Goal: Information Seeking & Learning: Learn about a topic

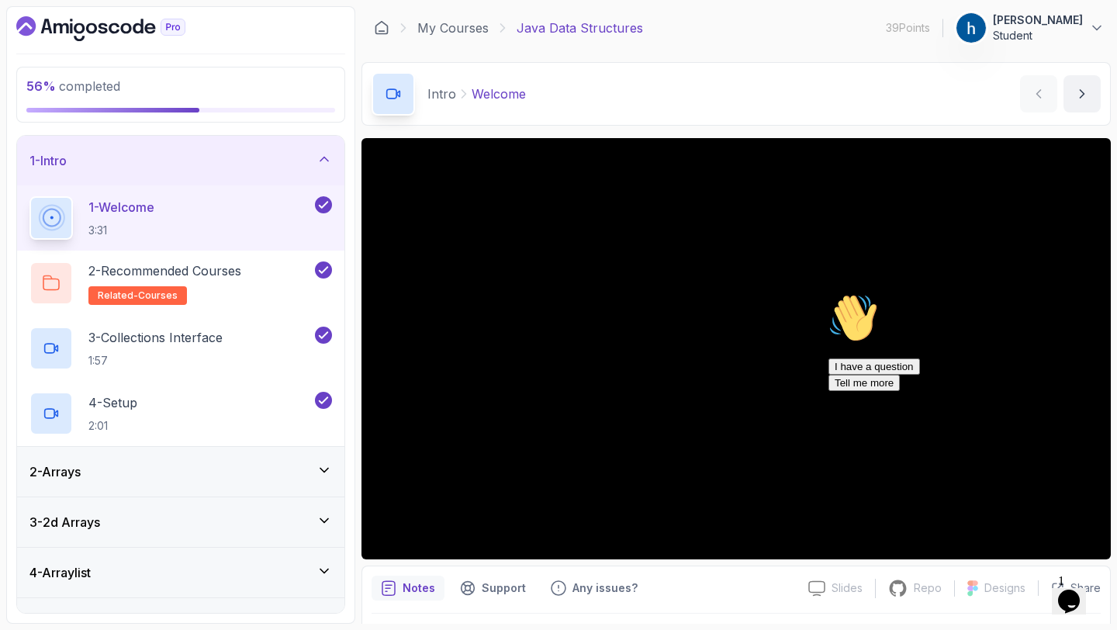
click at [223, 166] on div "1 - Intro" at bounding box center [180, 160] width 303 height 19
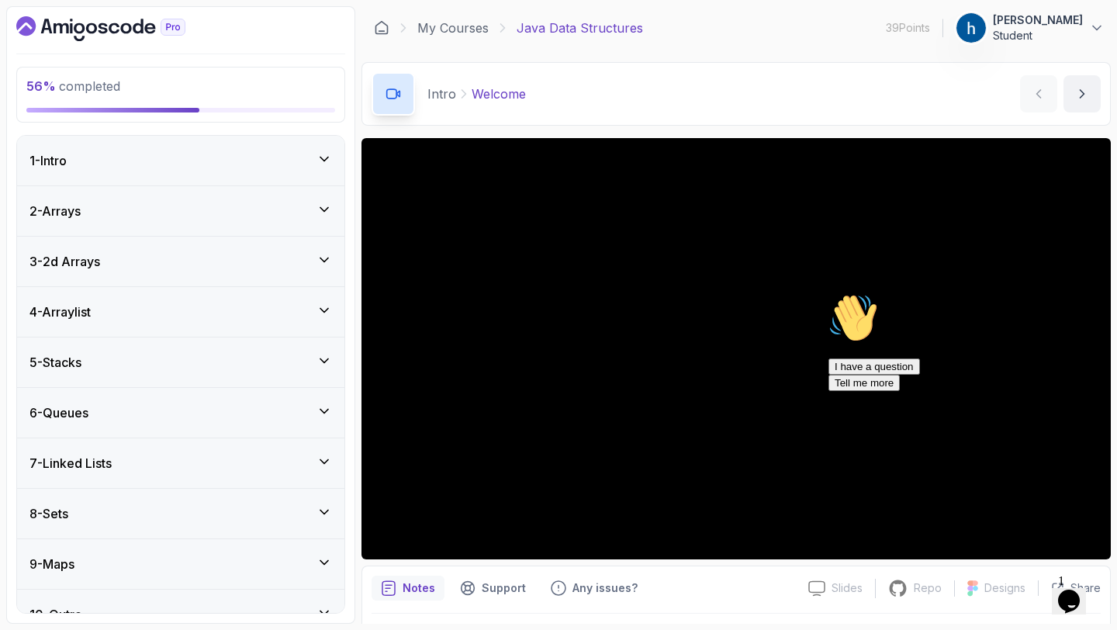
scroll to position [26, 0]
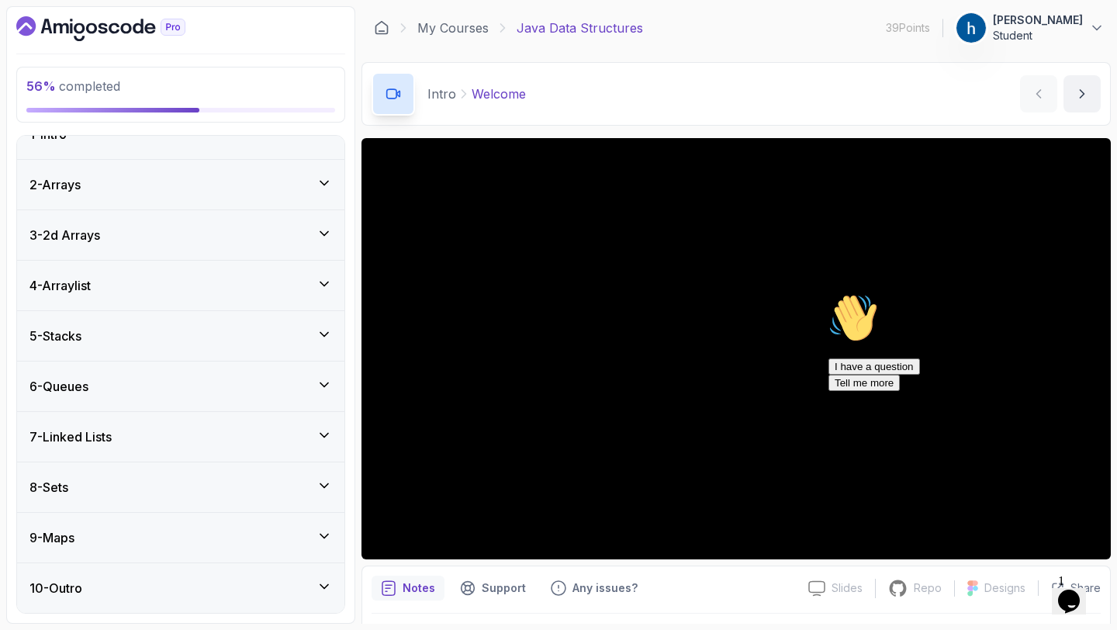
click at [133, 492] on div "8 - Sets" at bounding box center [180, 487] width 303 height 19
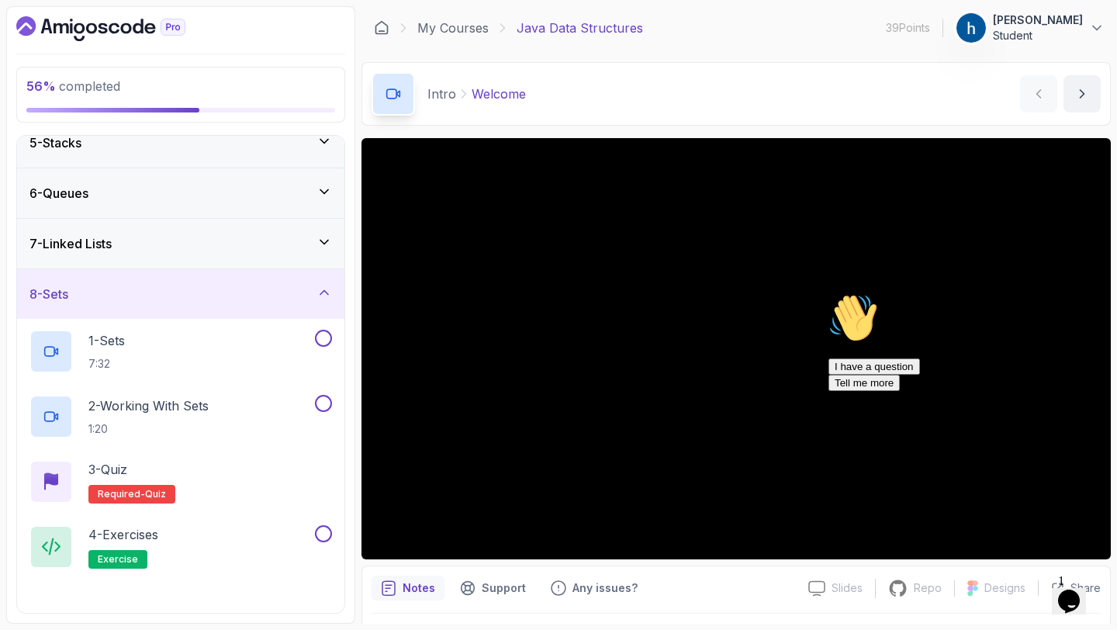
scroll to position [249, 0]
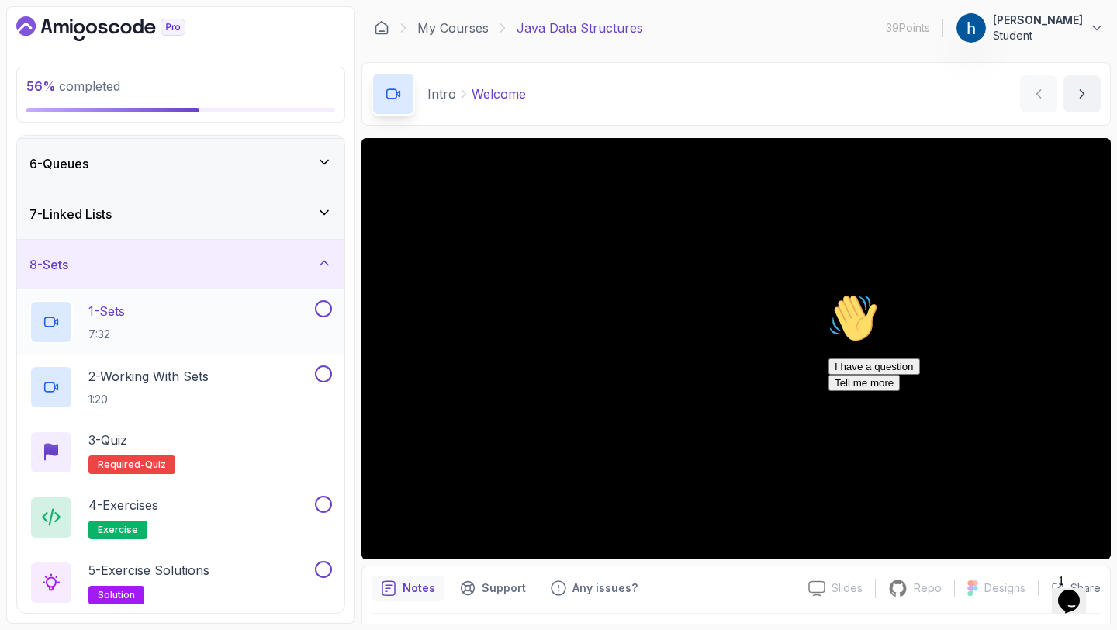
click at [125, 314] on p "1 - Sets" at bounding box center [106, 311] width 36 height 19
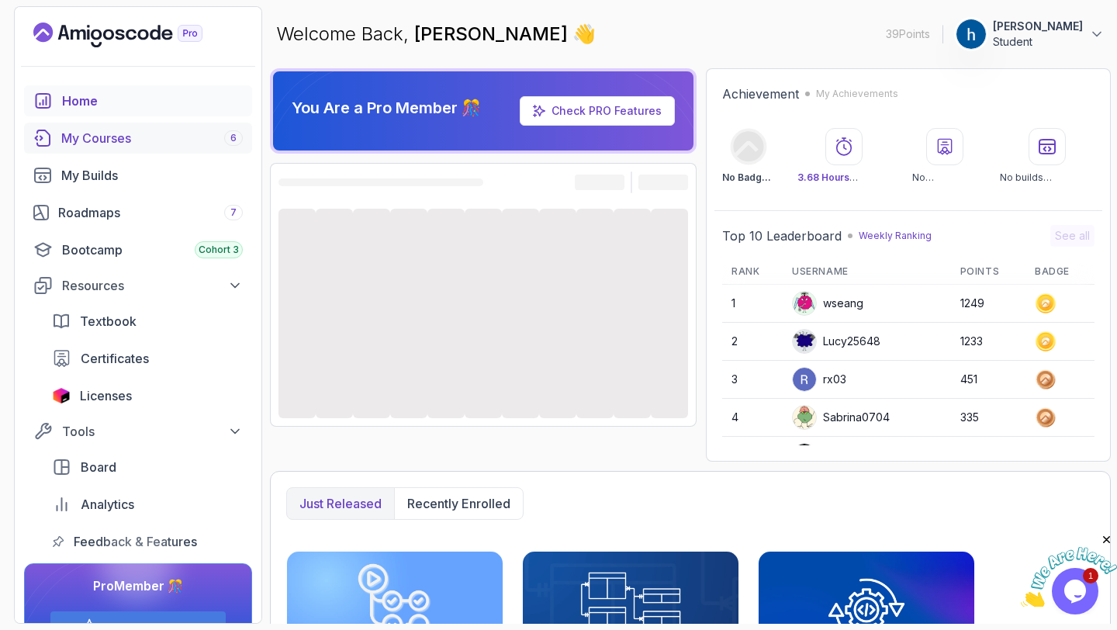
click at [98, 134] on div "My Courses 6" at bounding box center [152, 138] width 182 height 19
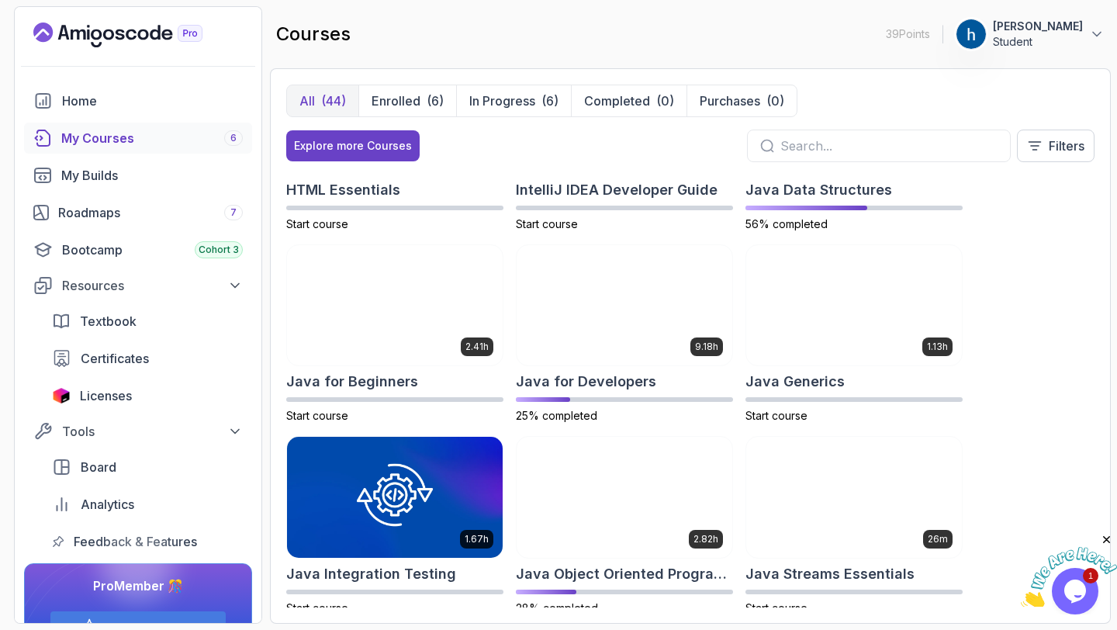
scroll to position [902, 0]
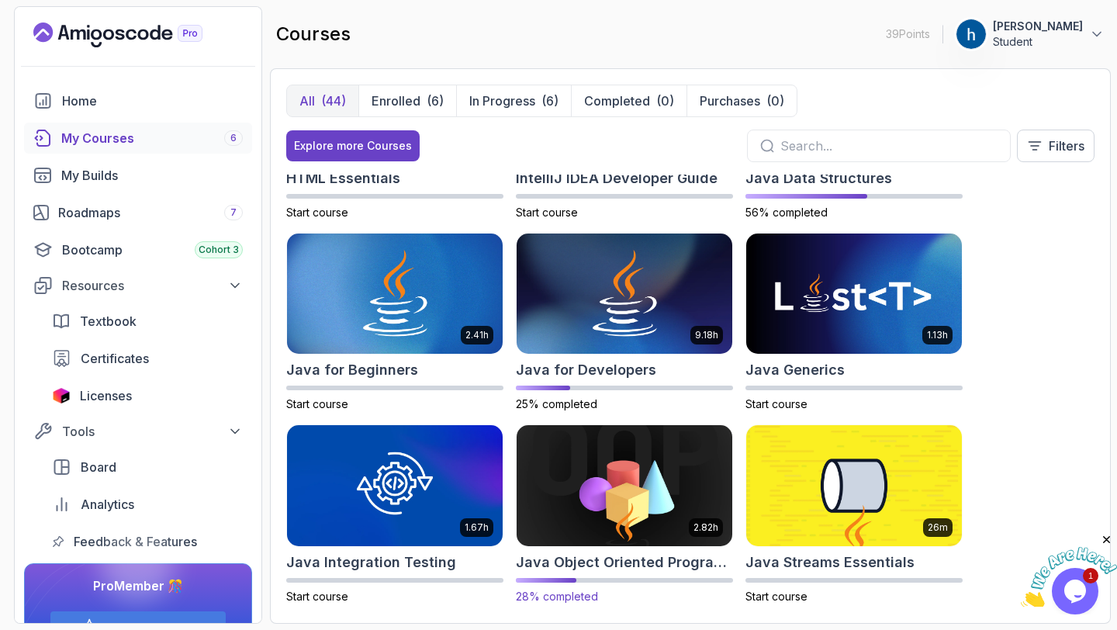
click at [637, 487] on img at bounding box center [624, 485] width 227 height 126
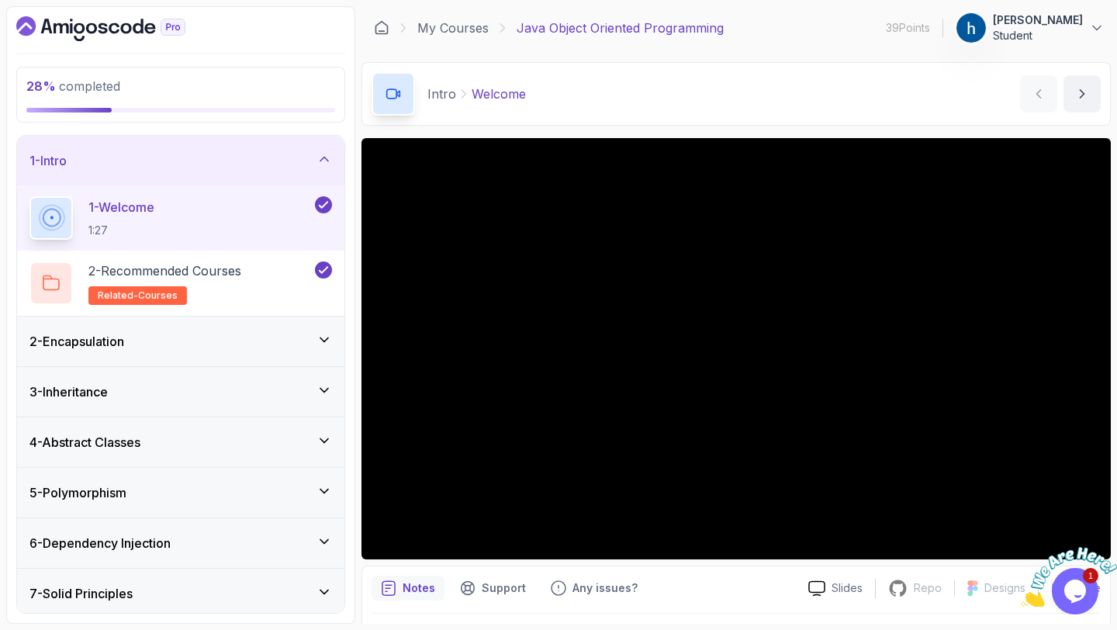
click at [219, 156] on div "1 - Intro" at bounding box center [180, 160] width 303 height 19
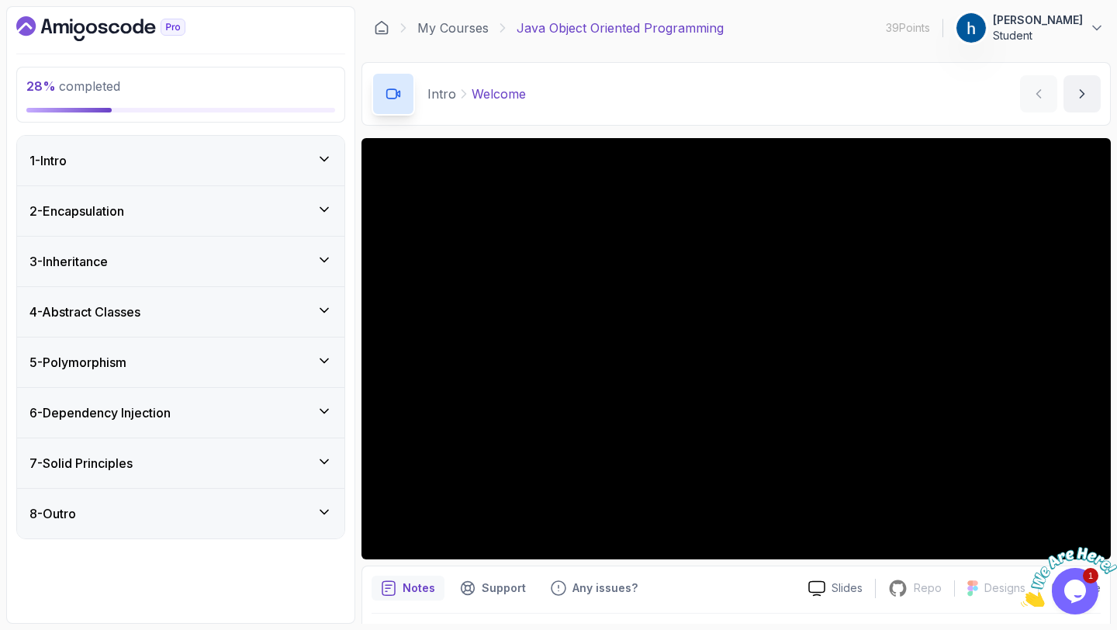
click at [185, 355] on div "5 - Polymorphism" at bounding box center [180, 362] width 303 height 19
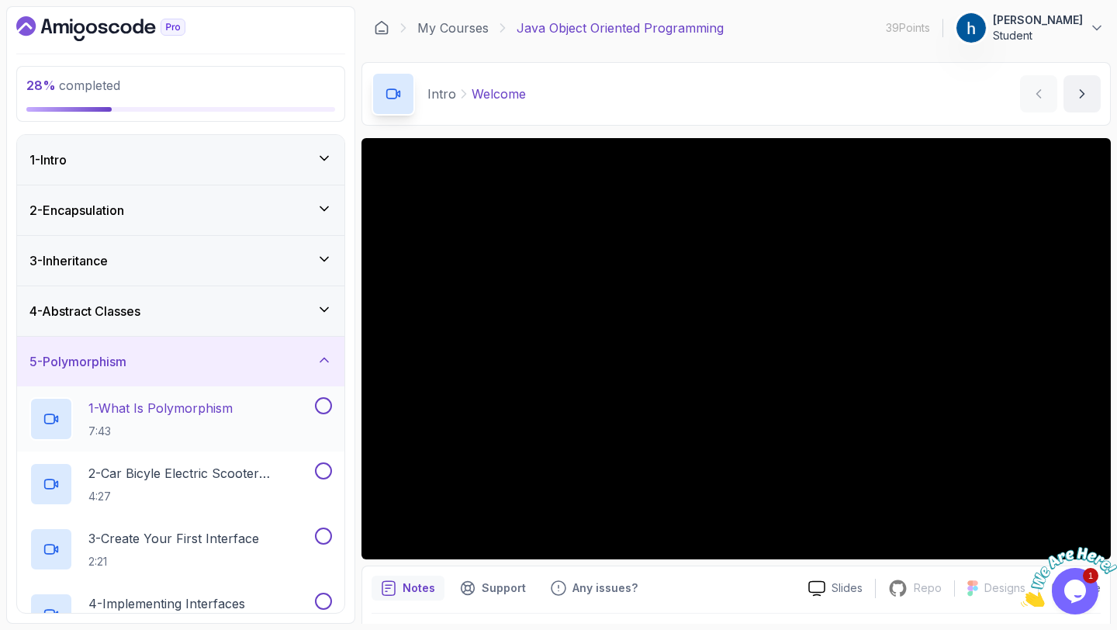
click at [168, 401] on p "1 - What Is Polymorphism" at bounding box center [160, 408] width 144 height 19
